Goal: Task Accomplishment & Management: Manage account settings

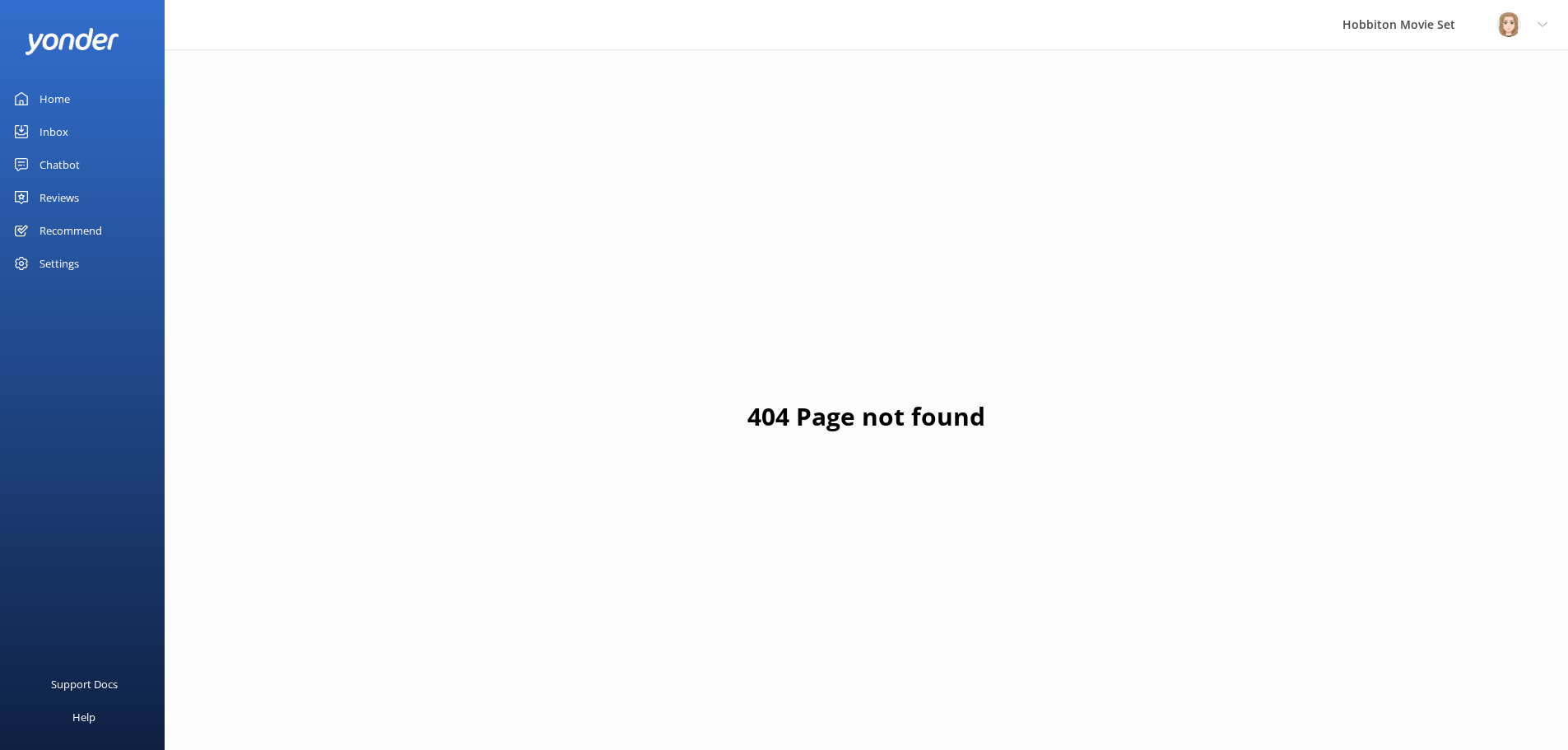
click at [1509, 25] on img at bounding box center [1508, 25] width 25 height 25
click at [1453, 112] on link "Logout" at bounding box center [1485, 111] width 164 height 41
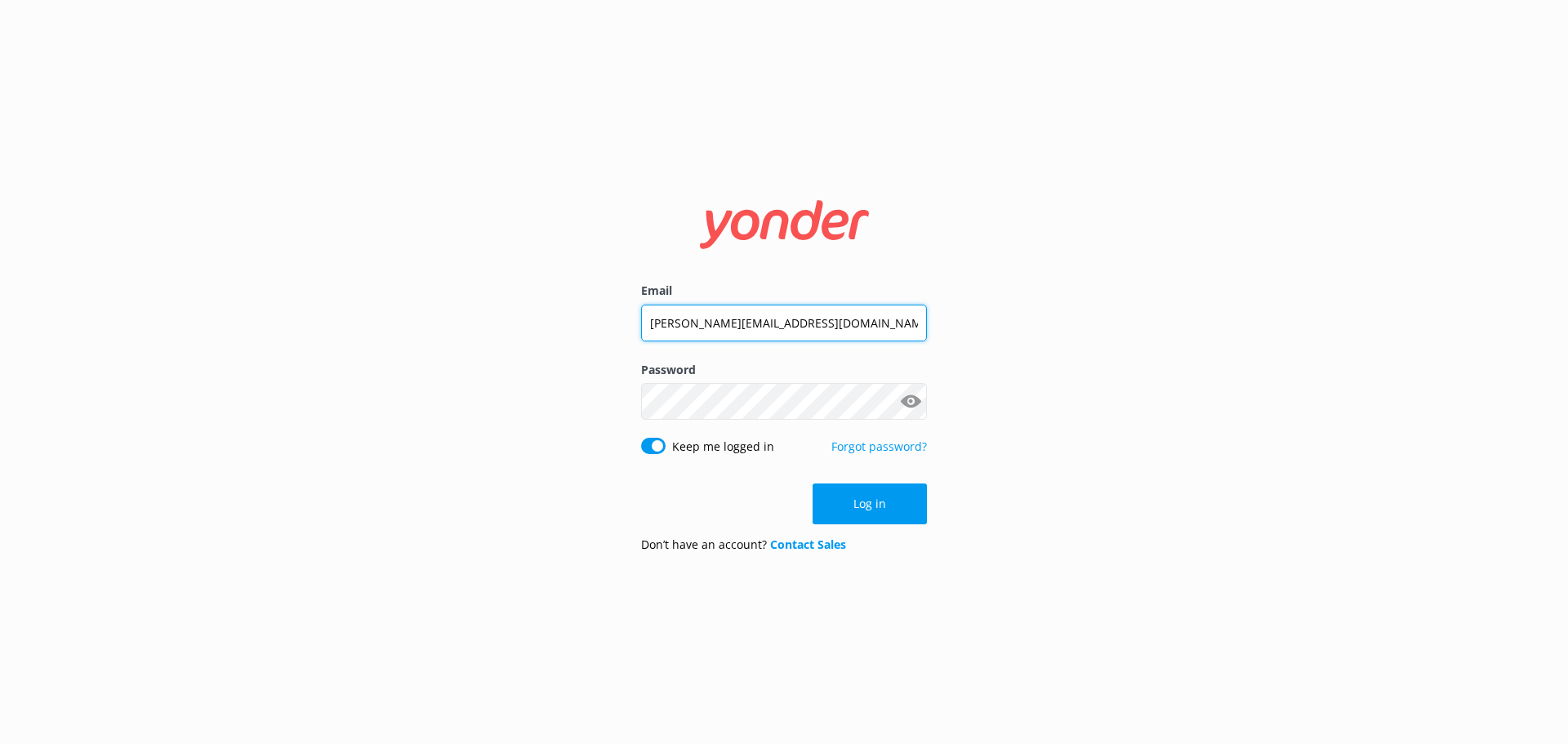
click at [737, 315] on input "[PERSON_NAME][EMAIL_ADDRESS][DOMAIN_NAME]" at bounding box center [784, 323] width 286 height 37
drag, startPoint x: 735, startPoint y: 325, endPoint x: 611, endPoint y: 327, distance: 124.0
click at [611, 327] on div "Email [PERSON_NAME][EMAIL_ADDRESS][DOMAIN_NAME] Password Show password Keep me …" at bounding box center [784, 372] width 1568 height 744
type input "[EMAIL_ADDRESS][DOMAIN_NAME]"
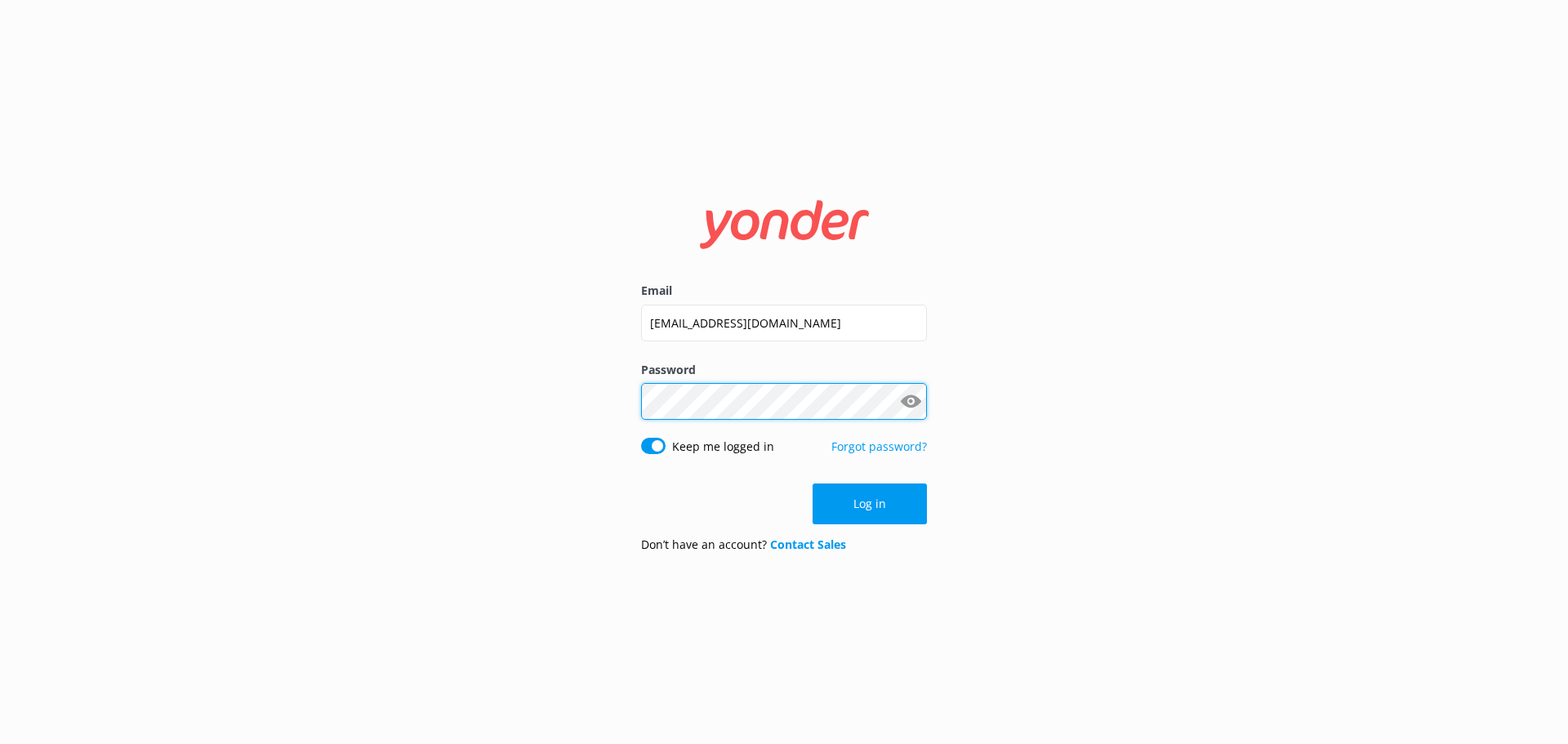
click at [489, 403] on div "Email [EMAIL_ADDRESS][DOMAIN_NAME] Password Show password Keep me logged in For…" at bounding box center [784, 372] width 1568 height 744
click button "Log in" at bounding box center [869, 504] width 114 height 41
